Goal: Transaction & Acquisition: Purchase product/service

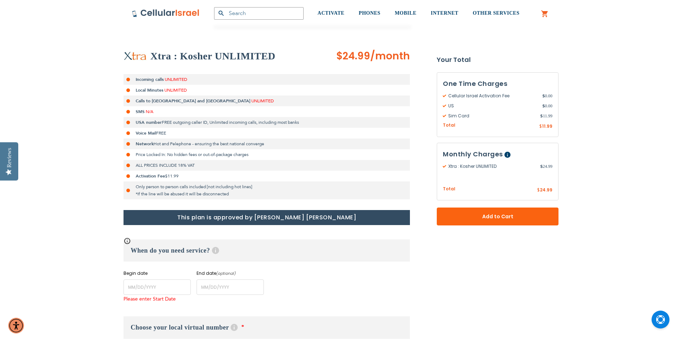
scroll to position [104, 0]
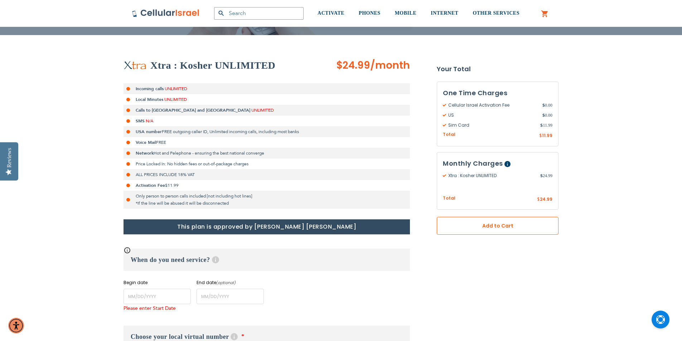
click at [487, 230] on button "Add to Cart" at bounding box center [498, 226] width 122 height 18
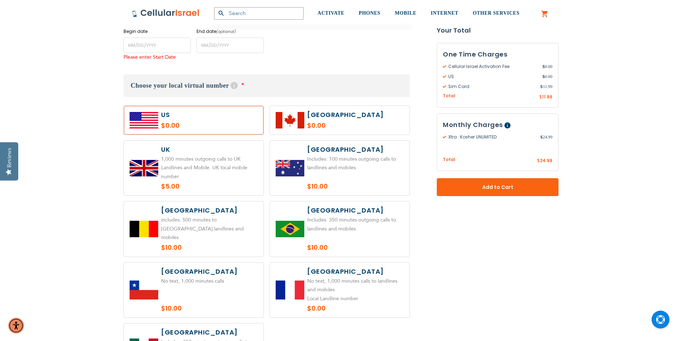
scroll to position [354, 0]
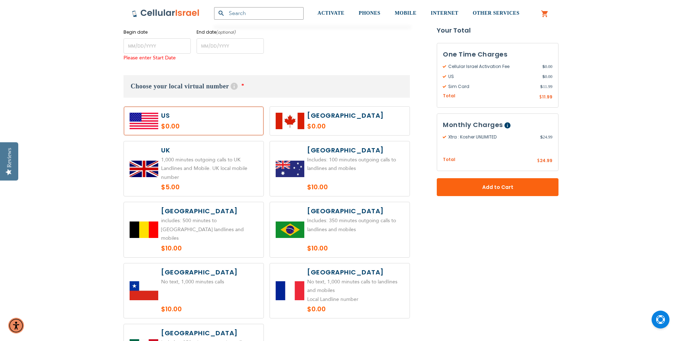
click at [181, 124] on label at bounding box center [194, 121] width 140 height 29
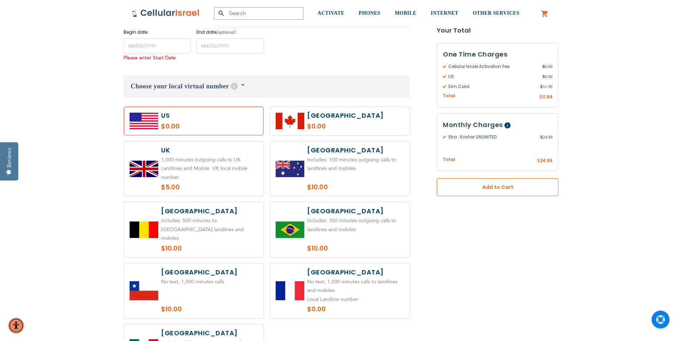
click at [495, 181] on button "Add to Cart" at bounding box center [498, 187] width 122 height 18
click at [496, 191] on span "Add to Cart" at bounding box center [498, 188] width 74 height 8
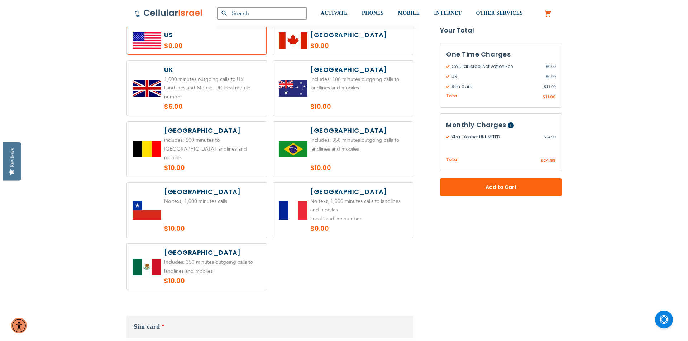
scroll to position [318, 0]
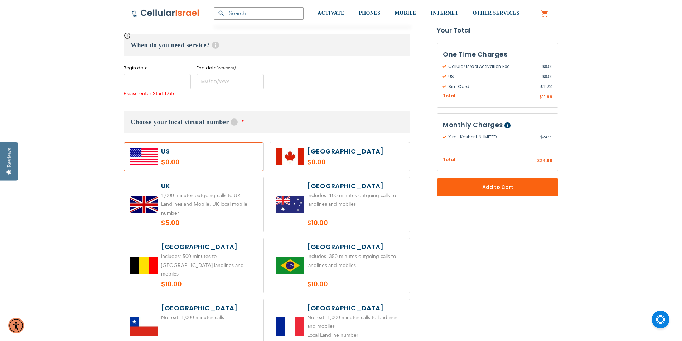
click at [169, 81] on input "name" at bounding box center [157, 81] width 67 height 15
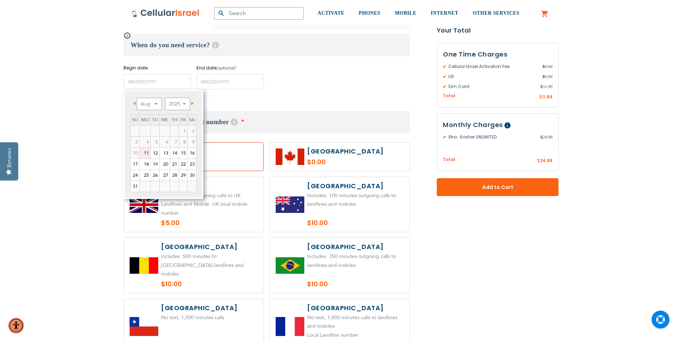
click at [193, 102] on span "Next" at bounding box center [192, 104] width 3 height 4
click at [149, 142] on link "8" at bounding box center [145, 142] width 11 height 11
type input "[DATE]"
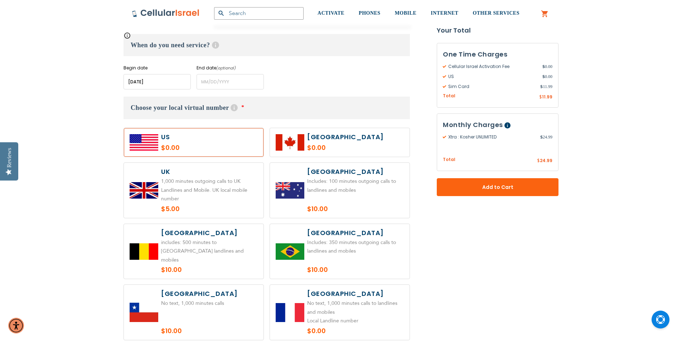
click at [177, 143] on label at bounding box center [194, 142] width 140 height 29
radio input "false"
click at [245, 105] on h3 "Choose your local virtual number Help With our local virtual number service, yo…" at bounding box center [267, 108] width 287 height 23
click at [250, 112] on h3 "Choose your local virtual number Help With our local virtual number service, yo…" at bounding box center [267, 108] width 287 height 23
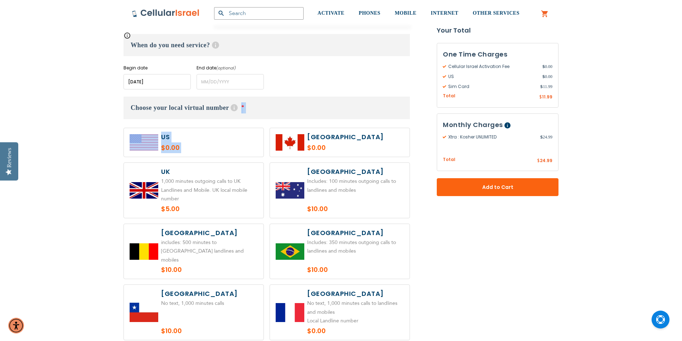
drag, startPoint x: 237, startPoint y: 107, endPoint x: 358, endPoint y: 129, distance: 123.4
click at [358, 129] on div "Choose your local virtual number Help With our local virtual number service, yo…" at bounding box center [267, 248] width 287 height 302
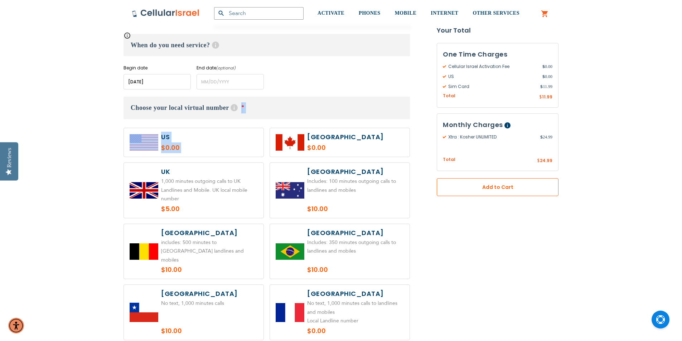
click at [504, 188] on span "Add to Cart" at bounding box center [498, 188] width 74 height 8
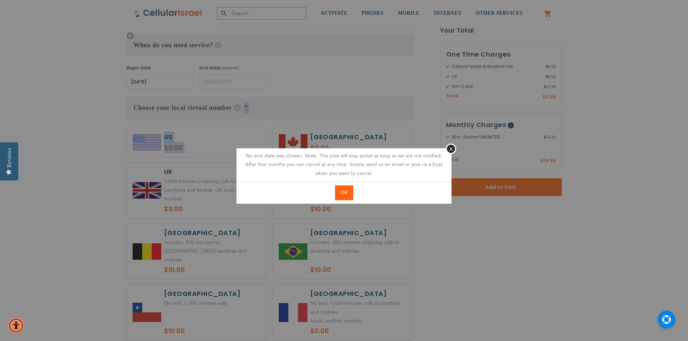
click at [337, 193] on button "OK" at bounding box center [344, 193] width 18 height 15
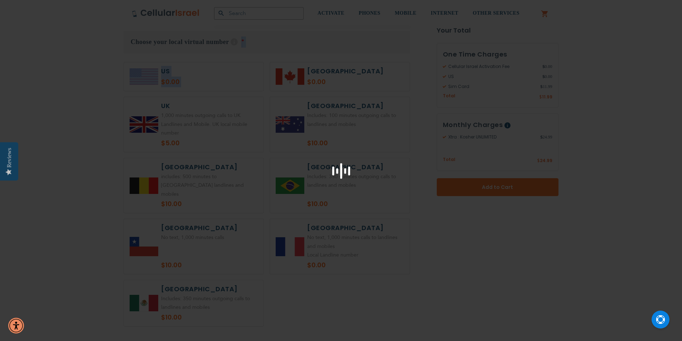
scroll to position [394, 0]
